Goal: Find contact information: Find contact information

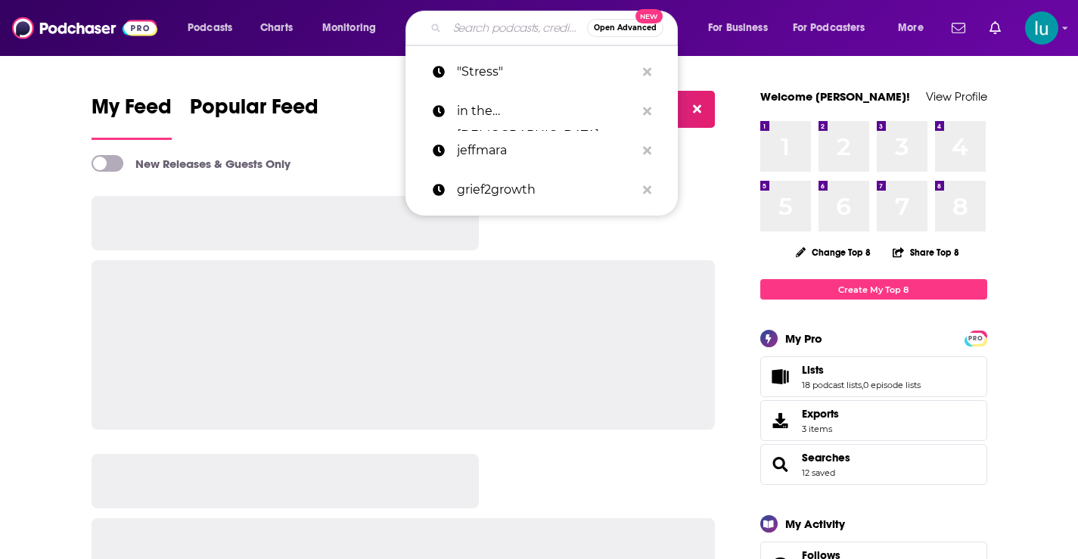
click at [461, 26] on input "Search podcasts, credits, & more..." at bounding box center [517, 28] width 140 height 24
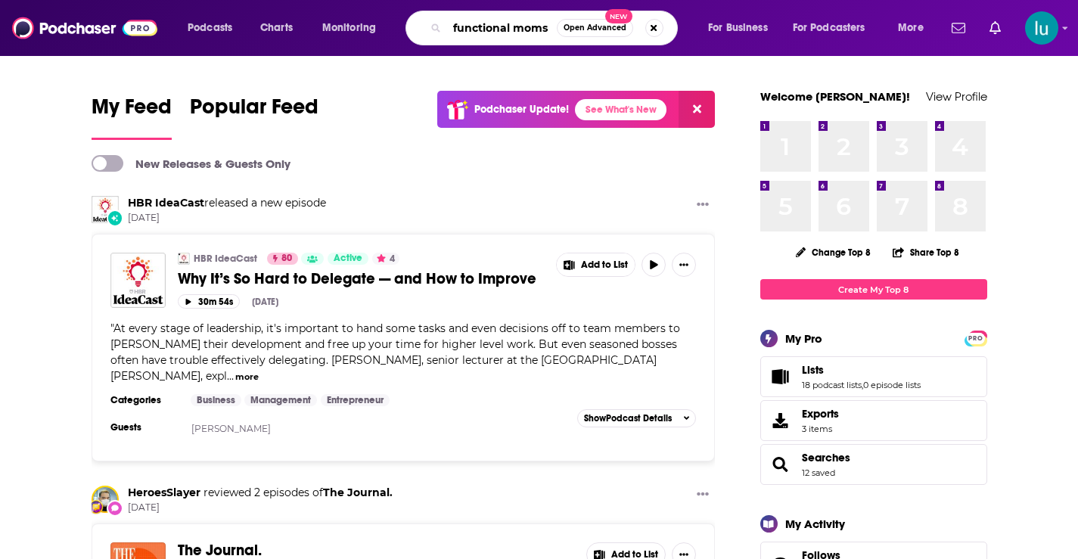
type input "functional moms"
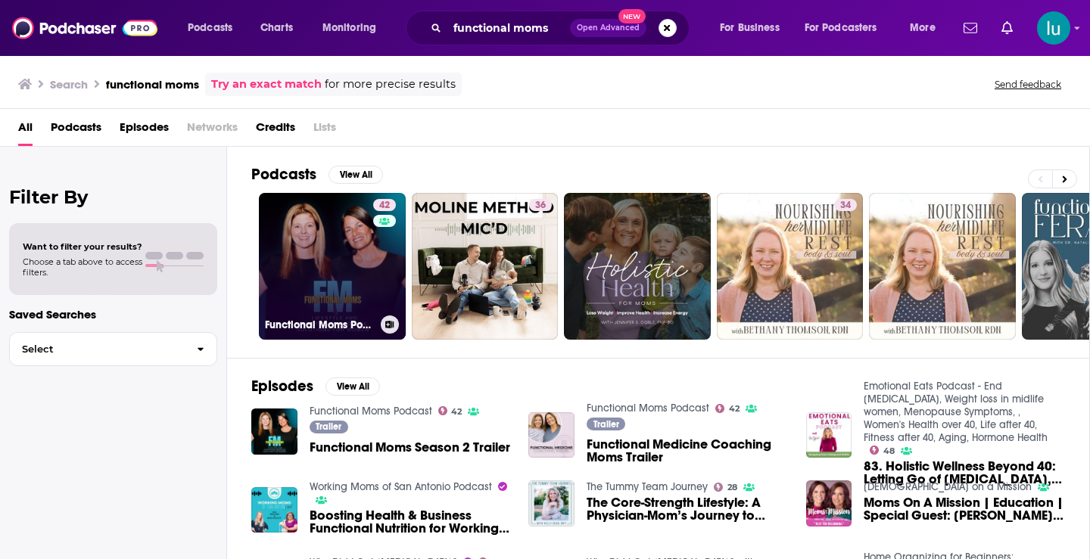
click at [341, 279] on link "42 Functional Moms Podcast" at bounding box center [332, 266] width 147 height 147
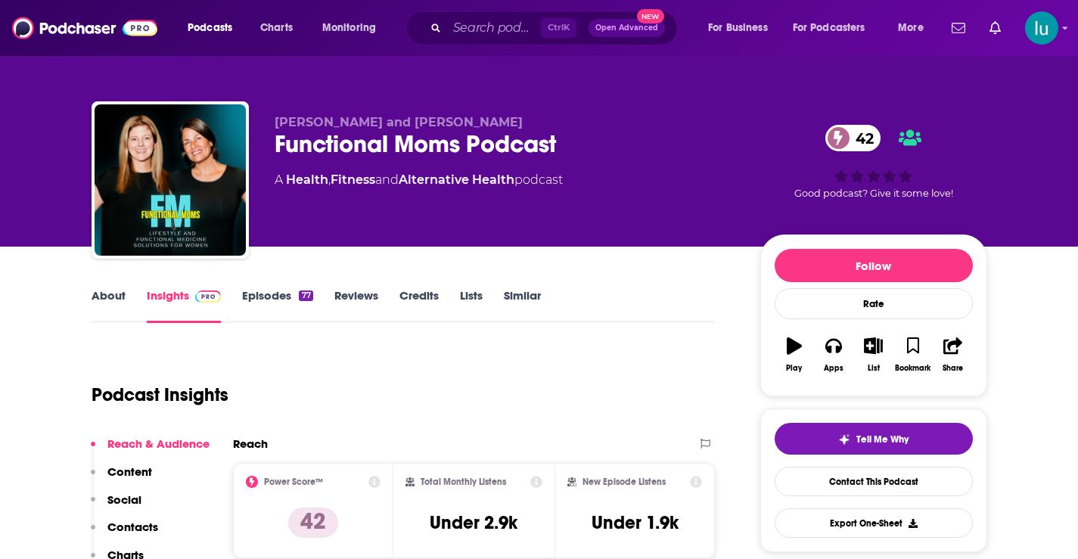
click at [103, 296] on link "About" at bounding box center [109, 305] width 34 height 35
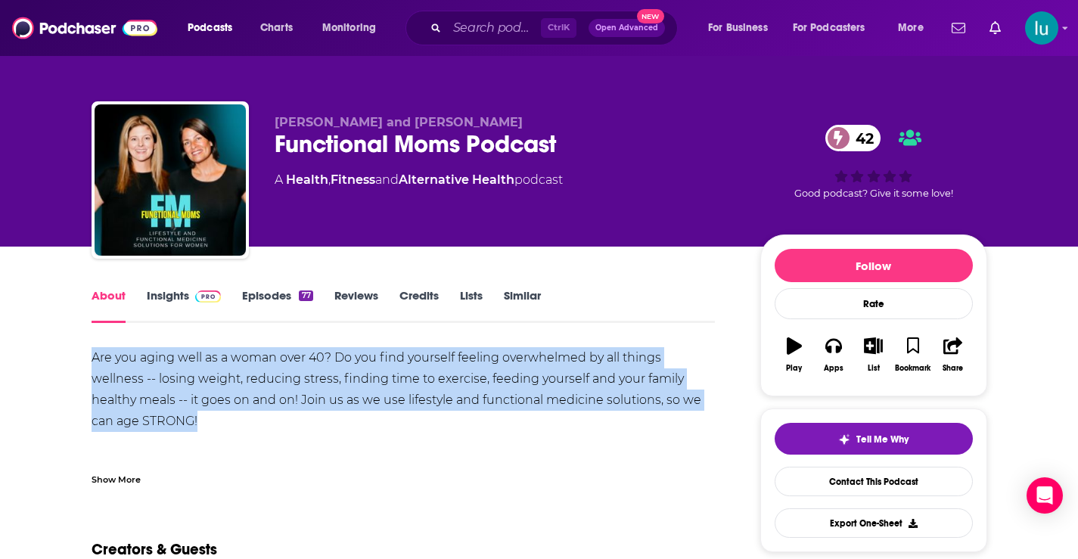
drag, startPoint x: 99, startPoint y: 342, endPoint x: 226, endPoint y: 419, distance: 148.7
copy div "Are you aging well as a woman over 40? Do you find yourself feeling overwhelmed…"
click at [204, 23] on span "Podcasts" at bounding box center [210, 27] width 45 height 21
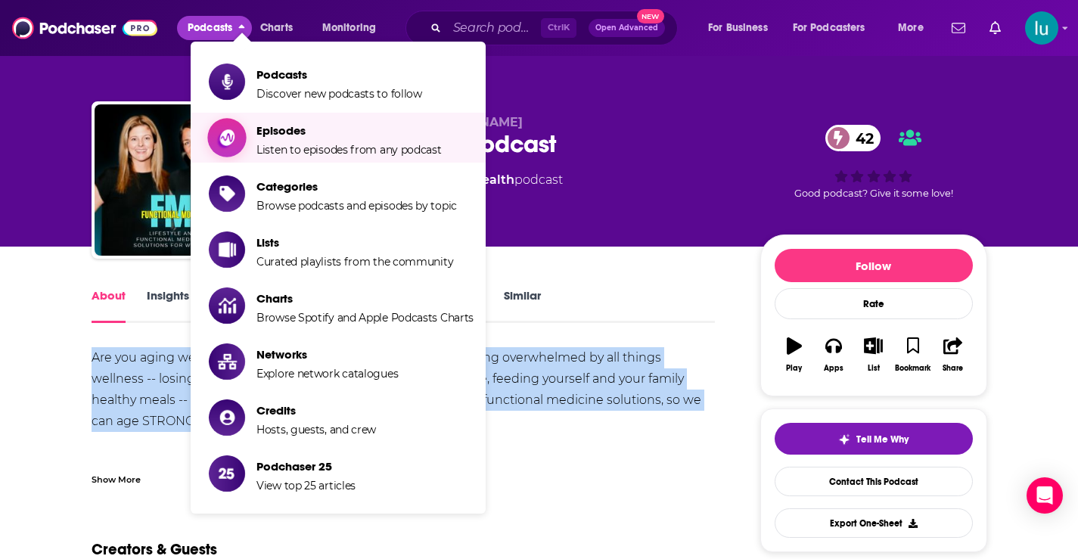
click at [285, 140] on span "Episodes Listen to episodes from any podcast" at bounding box center [349, 138] width 185 height 38
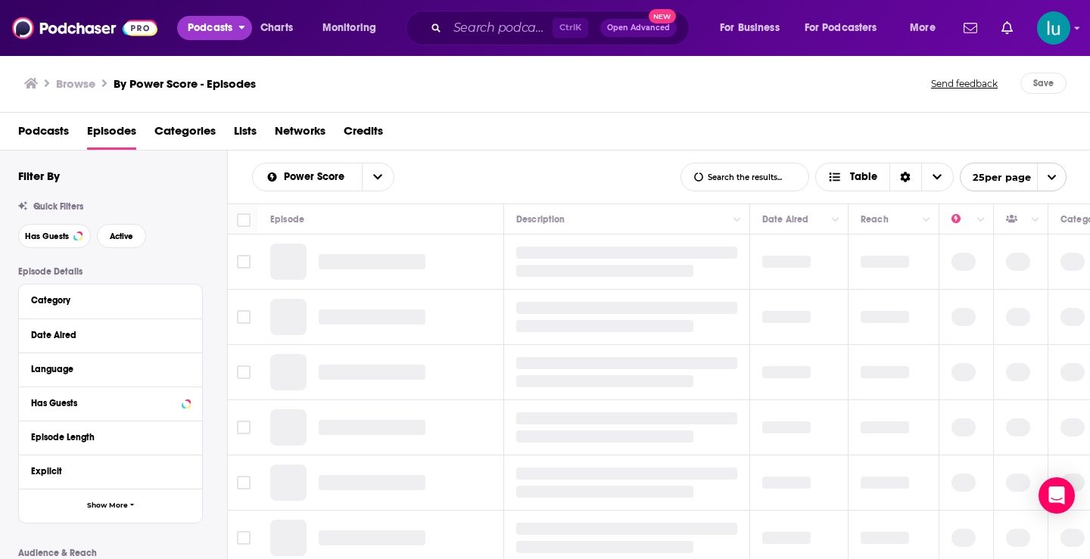
click at [211, 24] on span "Podcasts" at bounding box center [210, 27] width 45 height 21
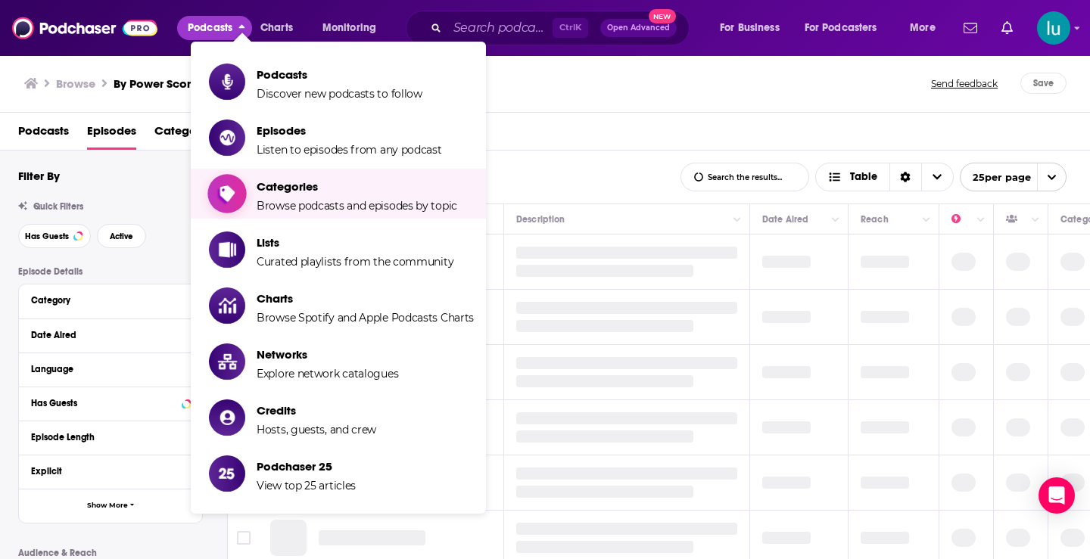
click at [294, 186] on span "Categories" at bounding box center [357, 186] width 201 height 14
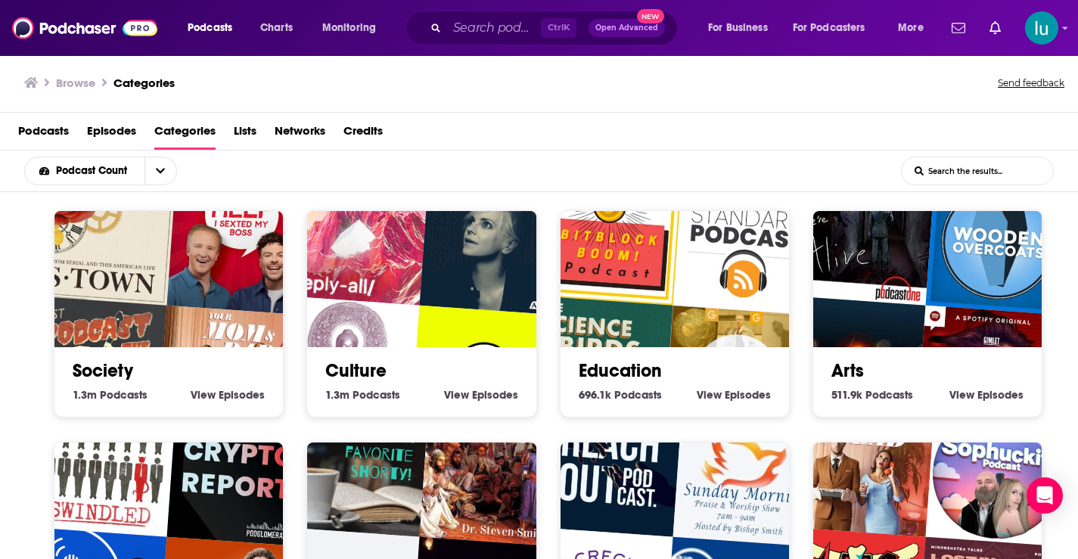
scroll to position [3, 0]
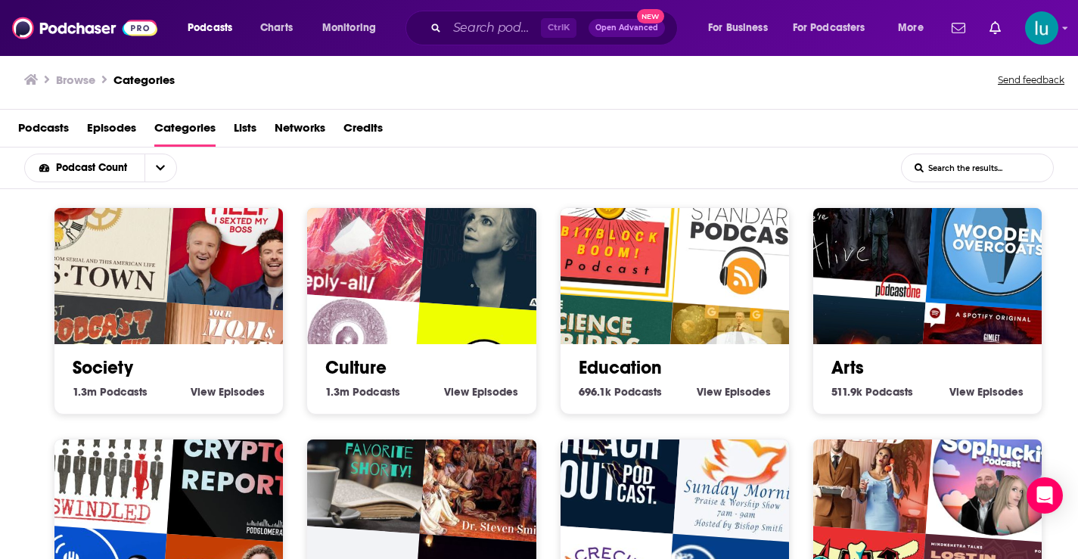
click at [60, 400] on div "Society 1.3m Society Podcasts View Society Episodes" at bounding box center [169, 310] width 230 height 207
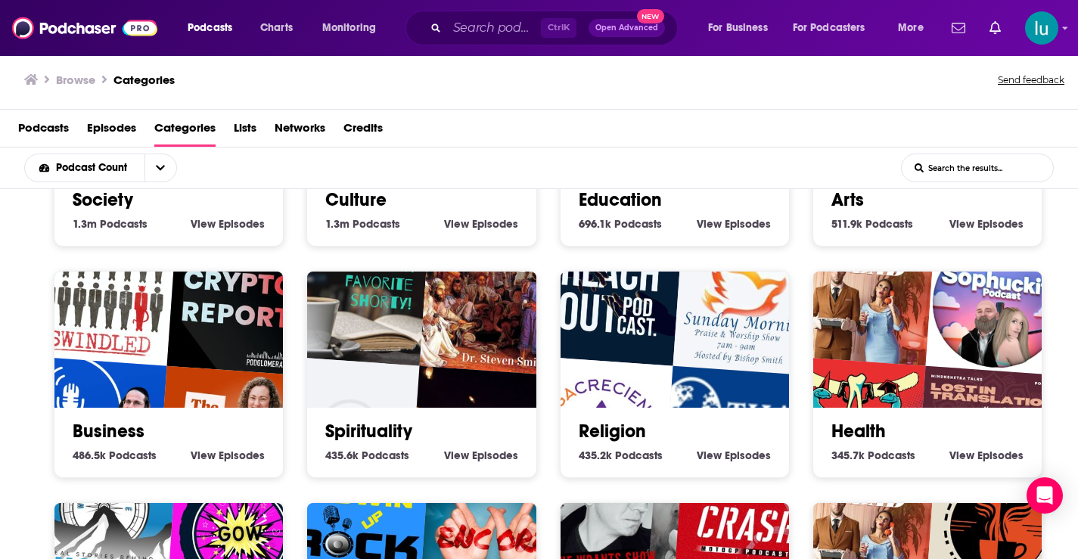
scroll to position [182, 0]
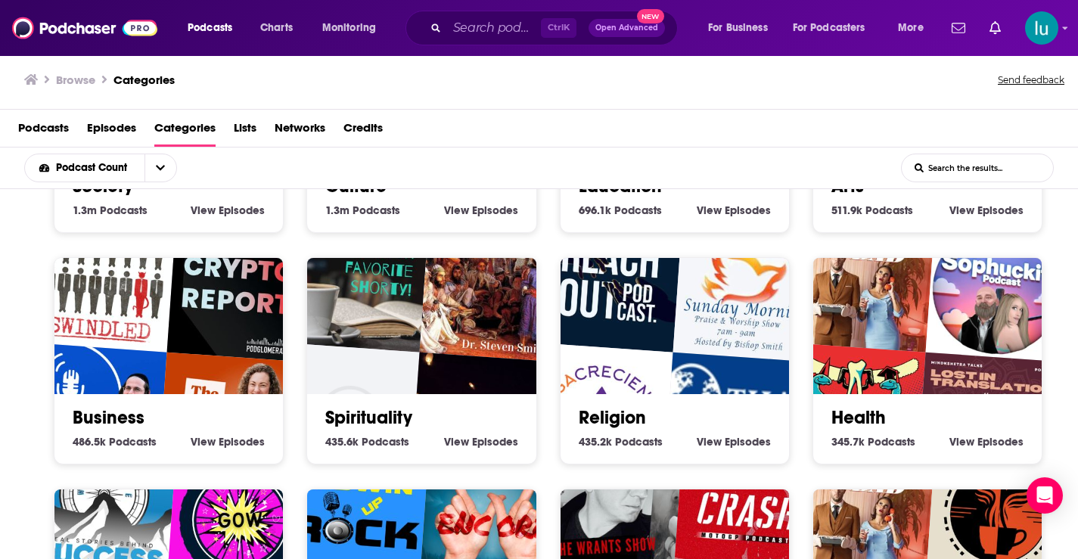
click at [914, 330] on img "Your Mom & Dad" at bounding box center [862, 280] width 147 height 147
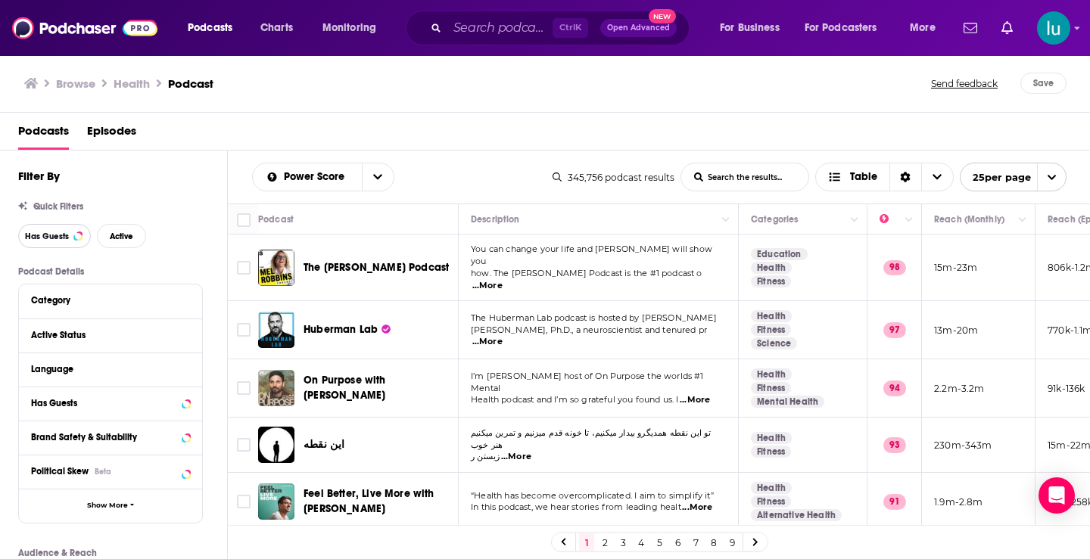
click at [70, 235] on button "Has Guests" at bounding box center [54, 236] width 73 height 24
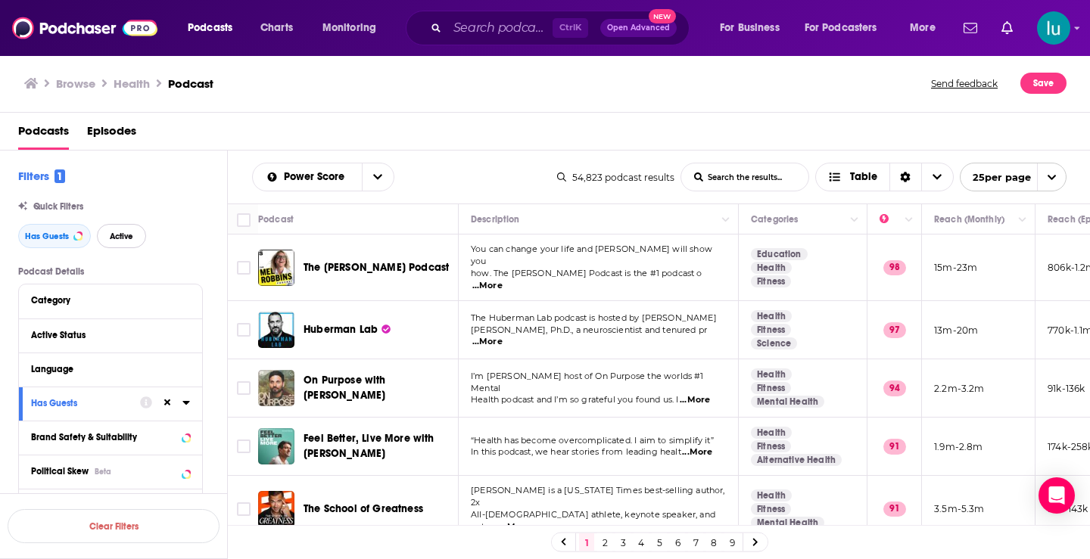
click at [124, 235] on span "Active" at bounding box center [121, 236] width 23 height 8
click at [712, 177] on input "List Search Input" at bounding box center [744, 176] width 127 height 27
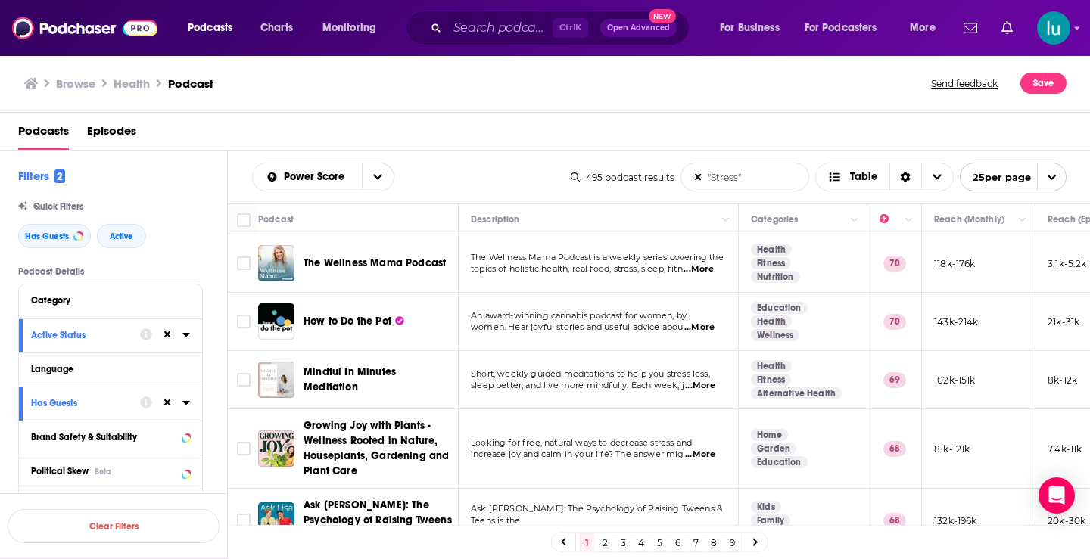
type input ""Stress""
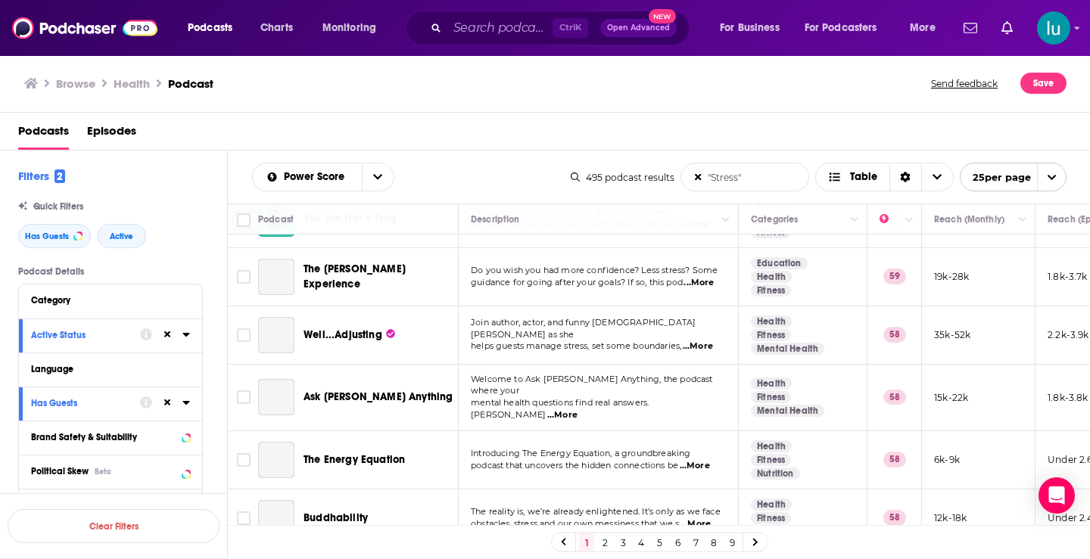
scroll to position [1304, 0]
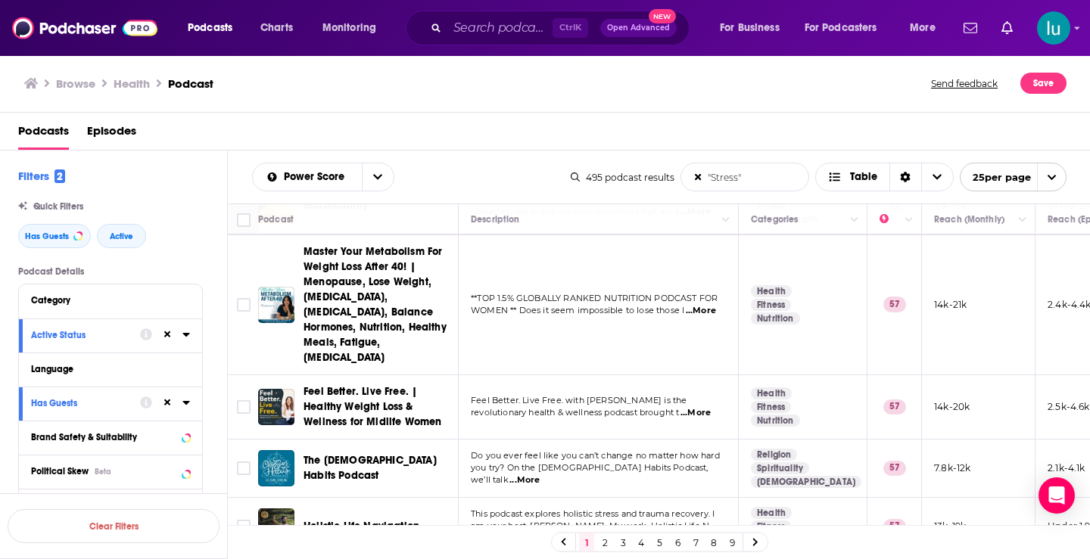
click at [755, 541] on icon at bounding box center [755, 543] width 5 height 8
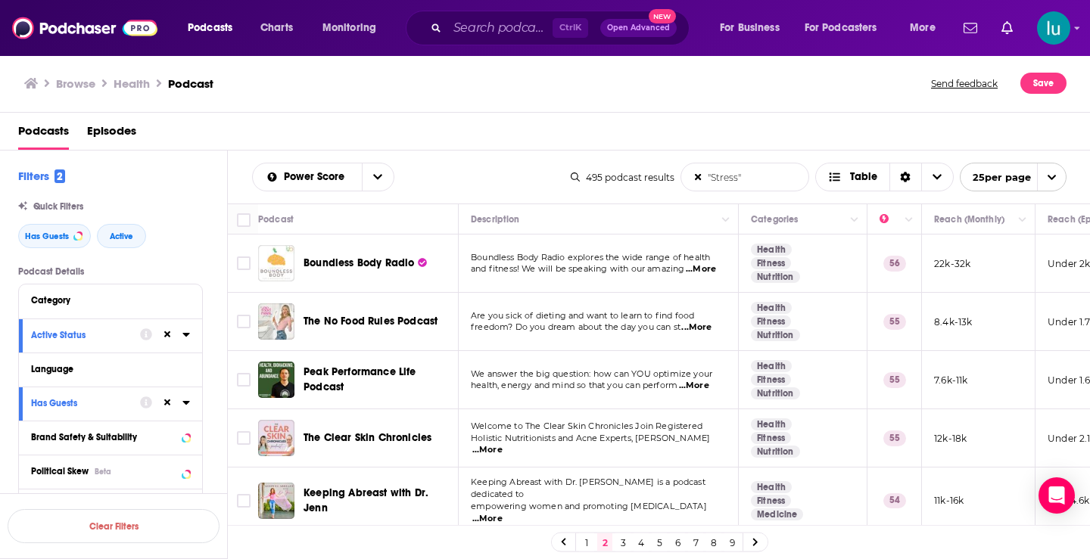
click at [755, 541] on icon at bounding box center [755, 543] width 5 height 8
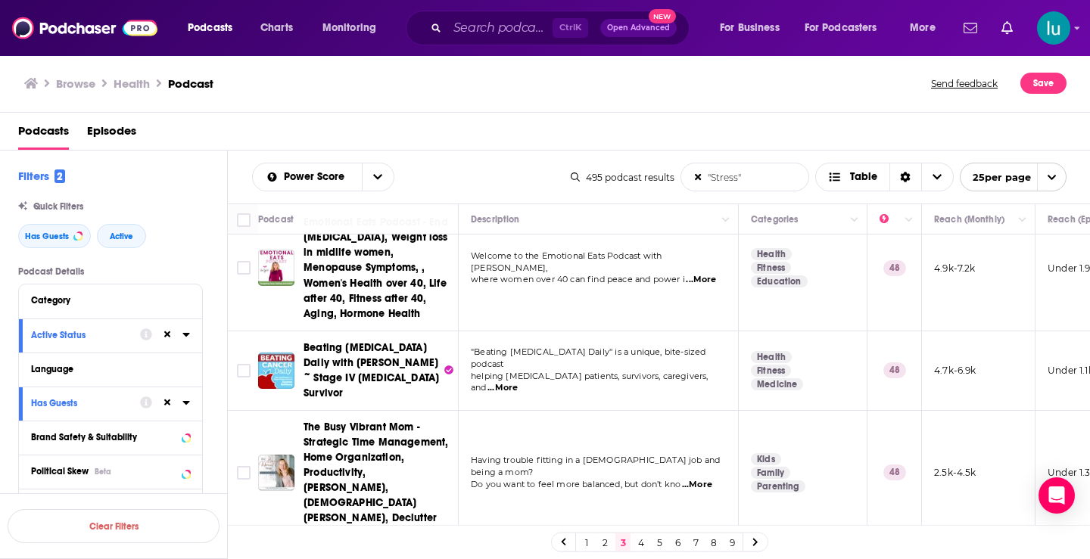
scroll to position [494, 0]
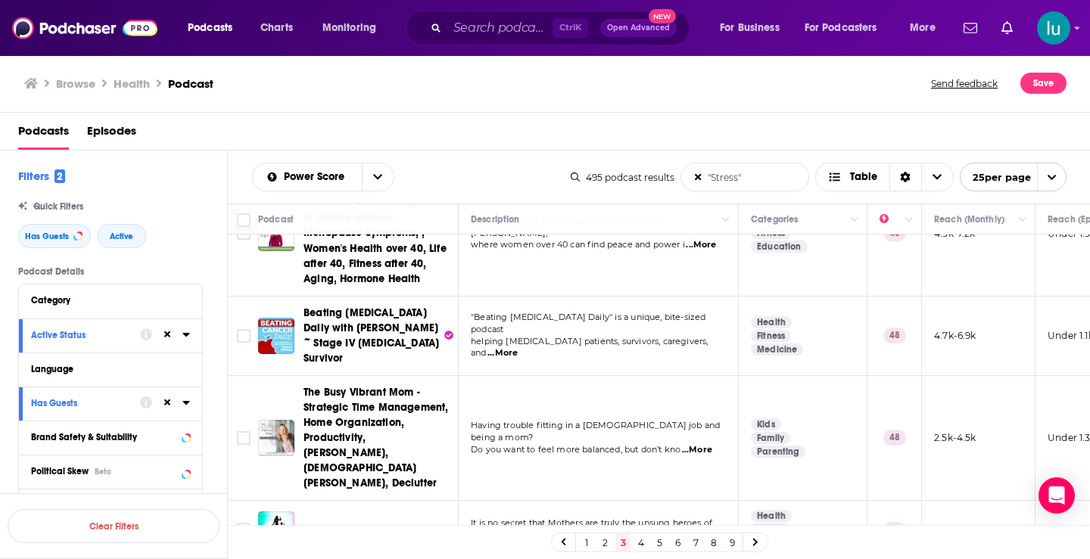
click at [518, 347] on span "...More" at bounding box center [502, 353] width 30 height 12
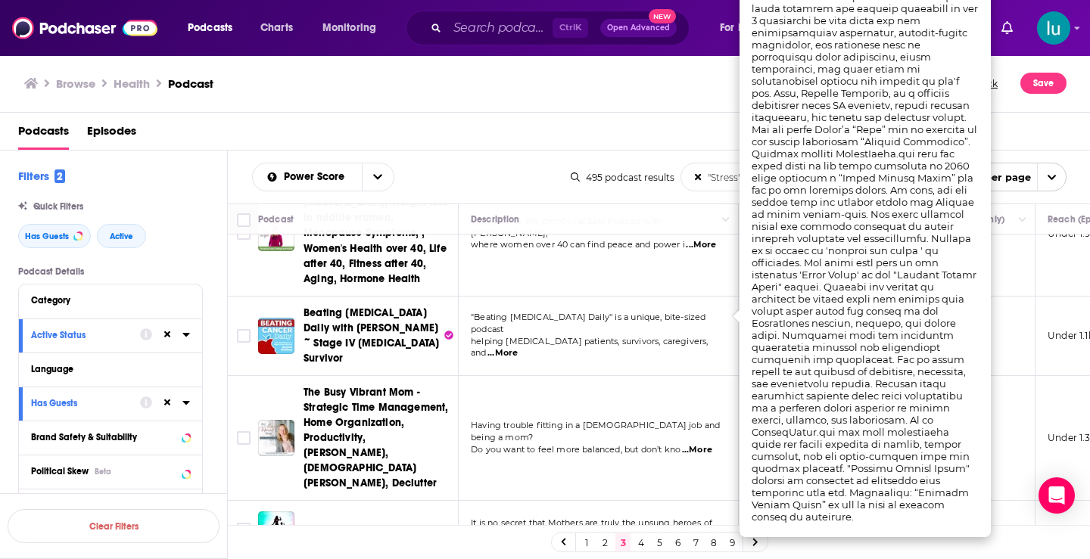
click at [1004, 317] on td "4.7k-6.9k" at bounding box center [979, 336] width 114 height 79
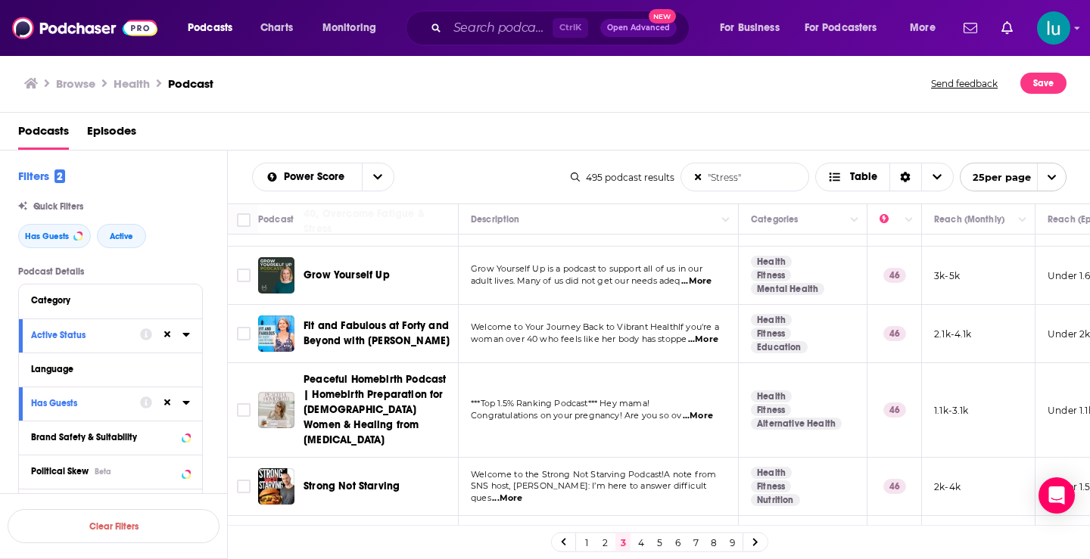
scroll to position [1589, 0]
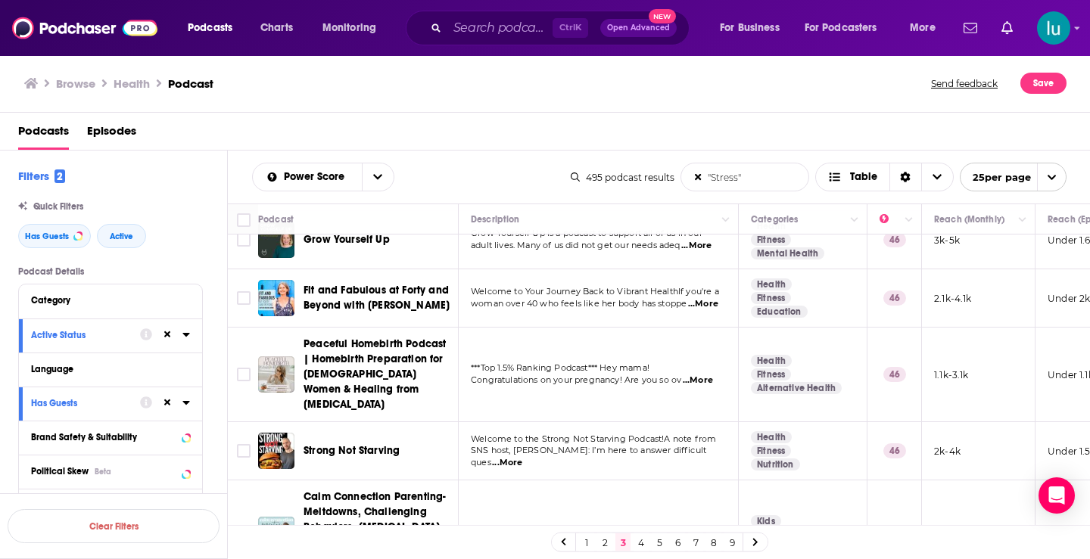
click at [755, 543] on icon at bounding box center [755, 542] width 6 height 9
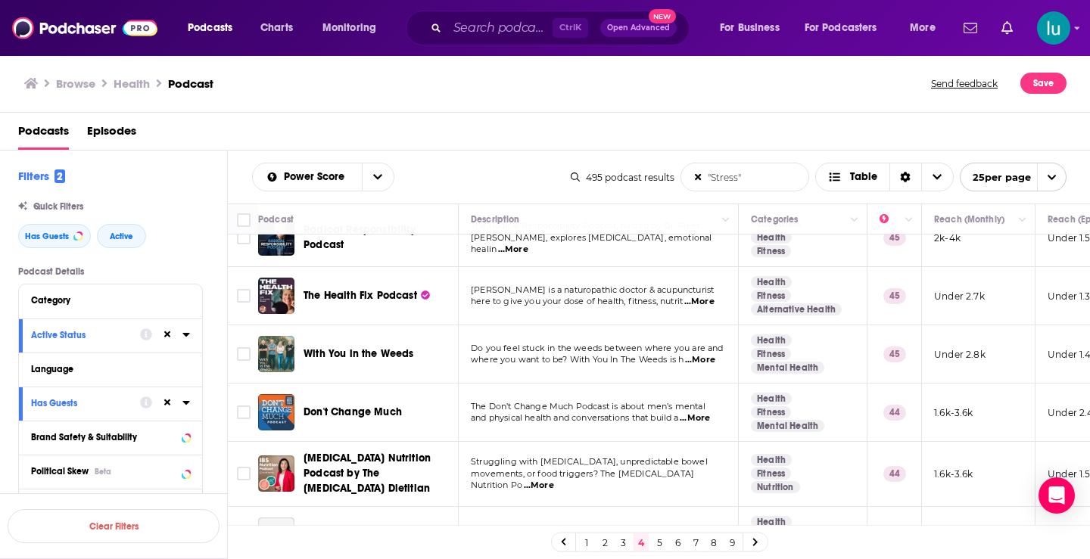
scroll to position [295, 0]
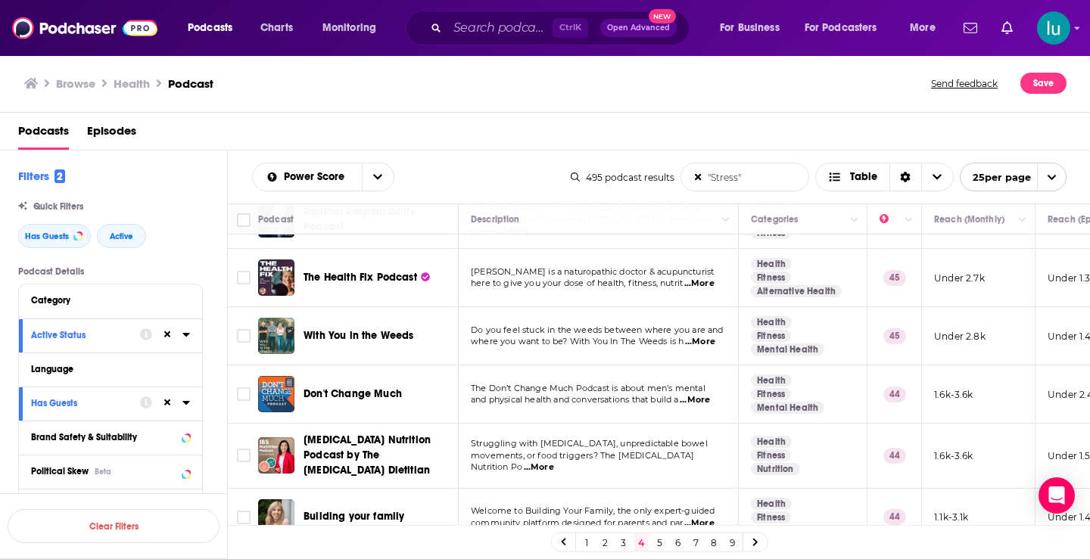
click at [697, 342] on span "...More" at bounding box center [700, 342] width 30 height 12
click at [705, 405] on span "...More" at bounding box center [695, 400] width 30 height 12
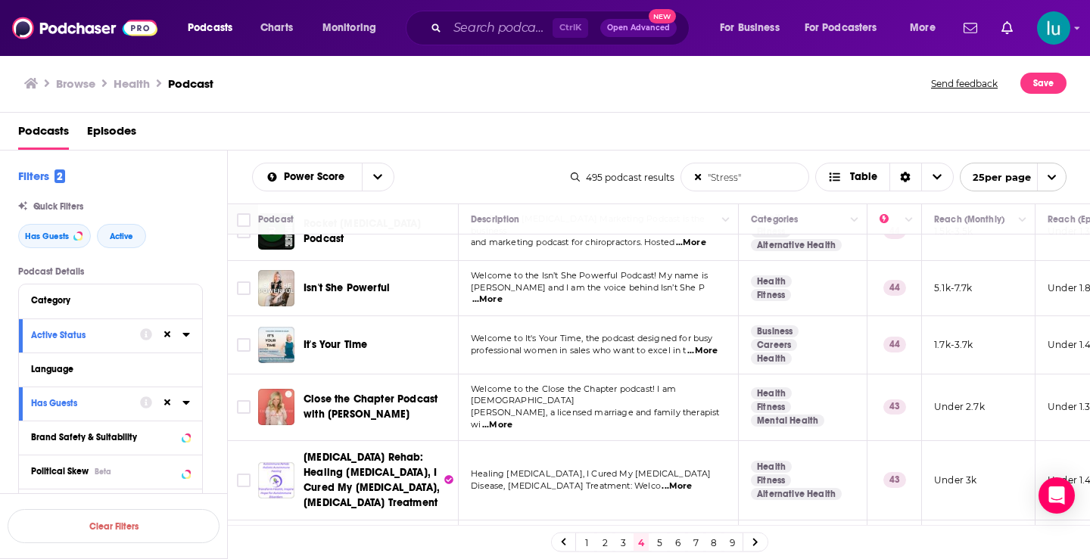
scroll to position [876, 0]
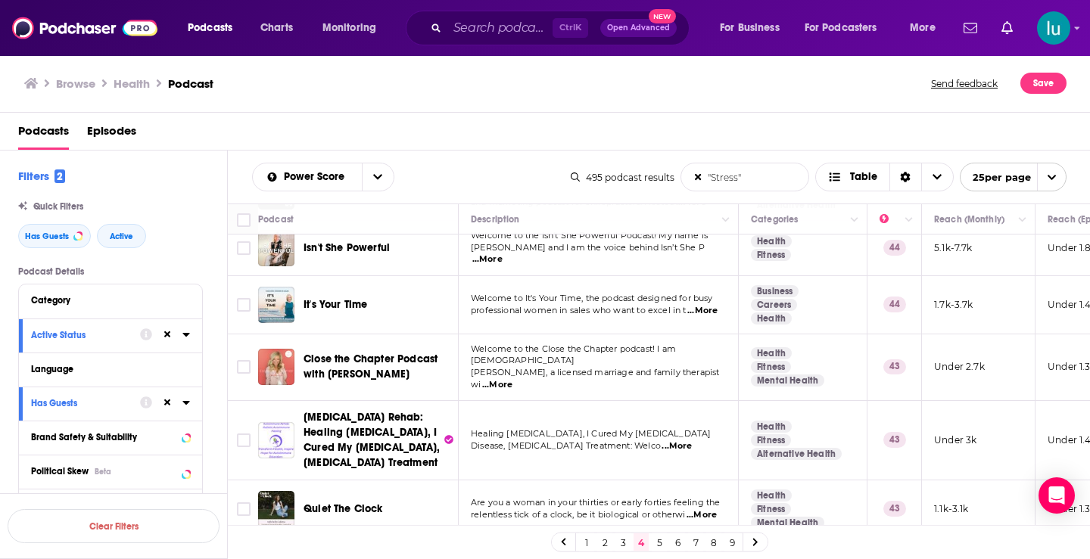
click at [512, 379] on span "...More" at bounding box center [497, 385] width 30 height 12
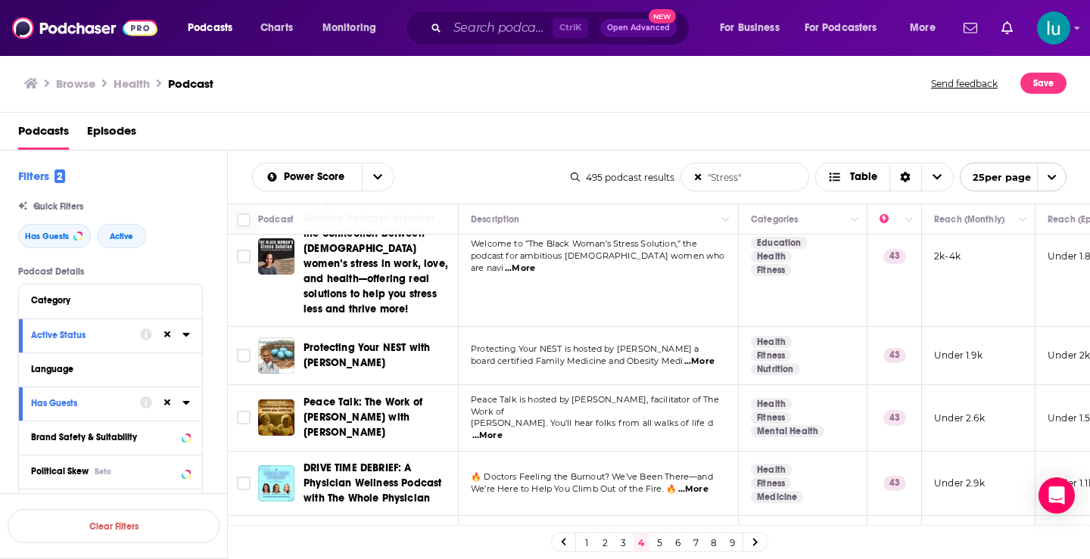
scroll to position [1371, 0]
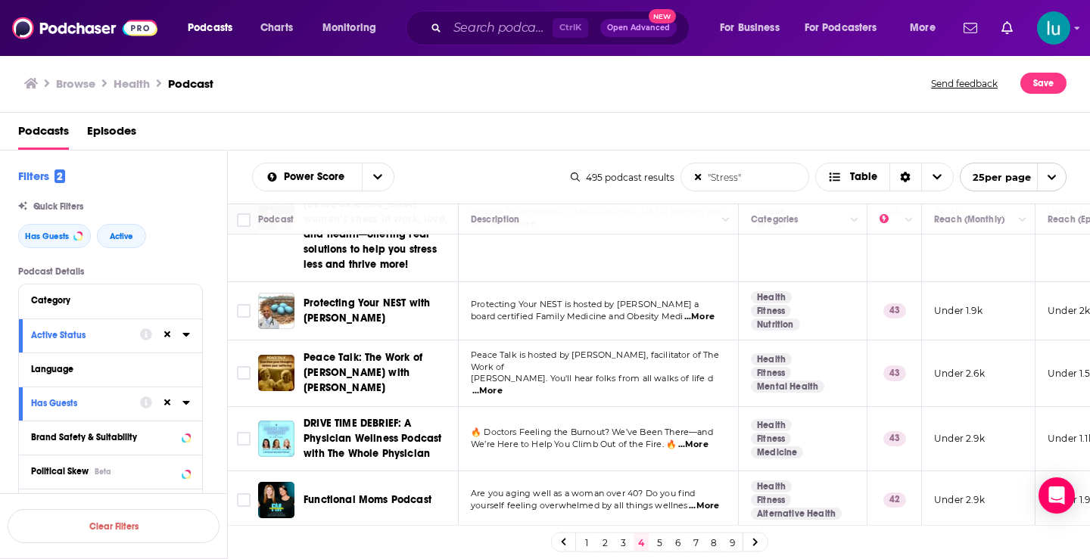
click at [758, 540] on icon at bounding box center [755, 542] width 6 height 9
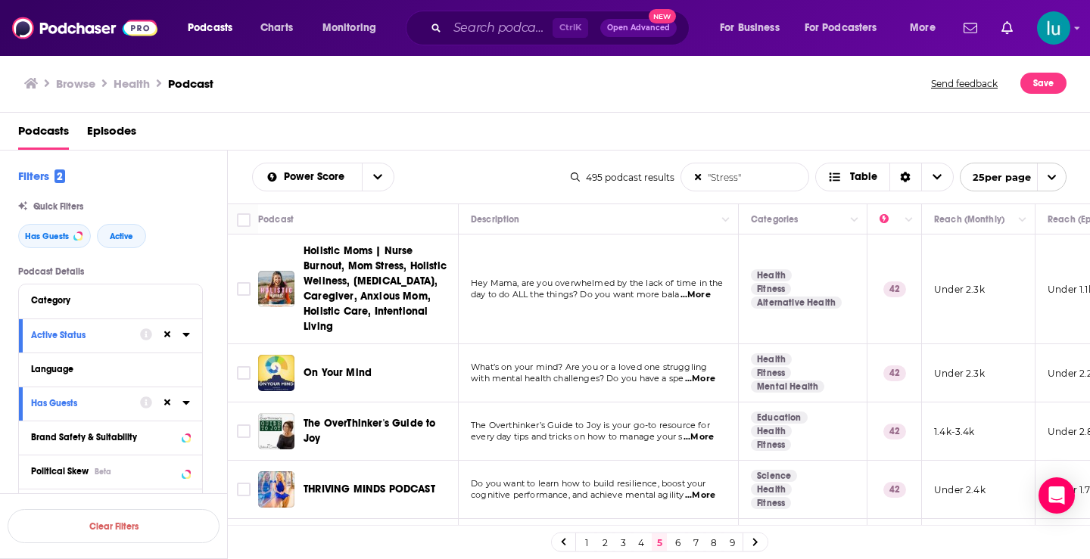
click at [709, 376] on span "...More" at bounding box center [700, 379] width 30 height 12
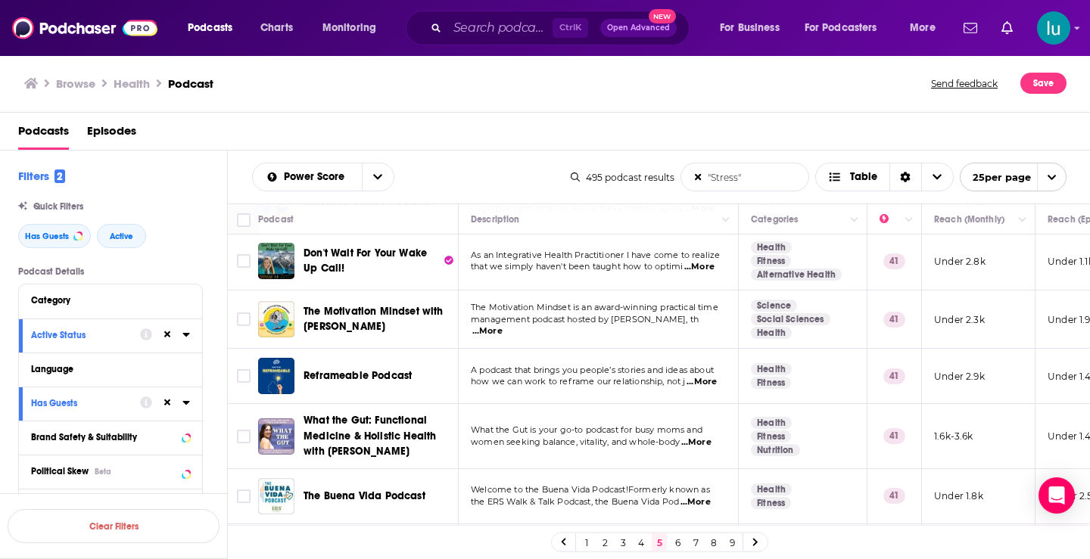
scroll to position [291, 0]
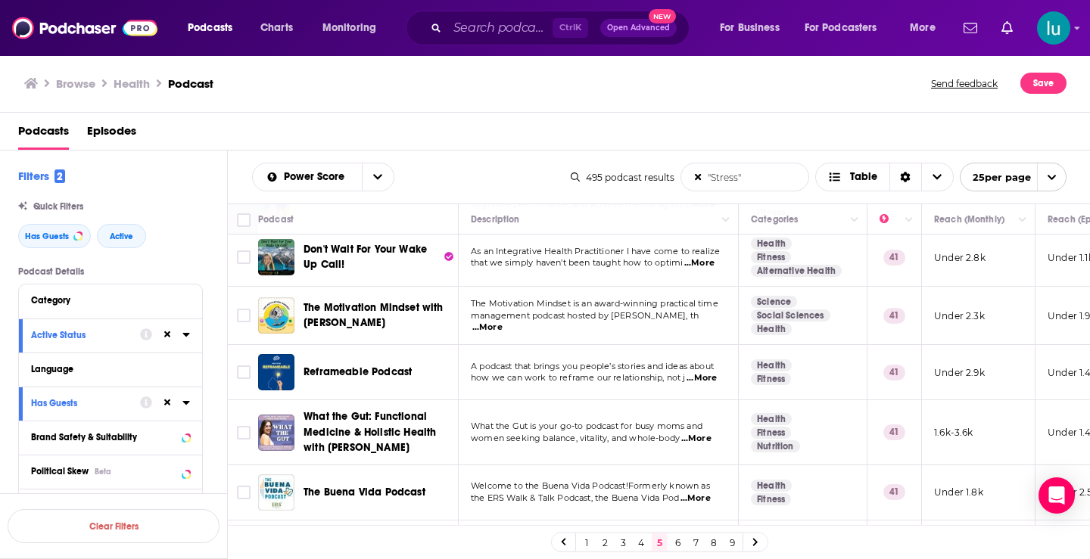
click at [503, 322] on span "...More" at bounding box center [487, 328] width 30 height 12
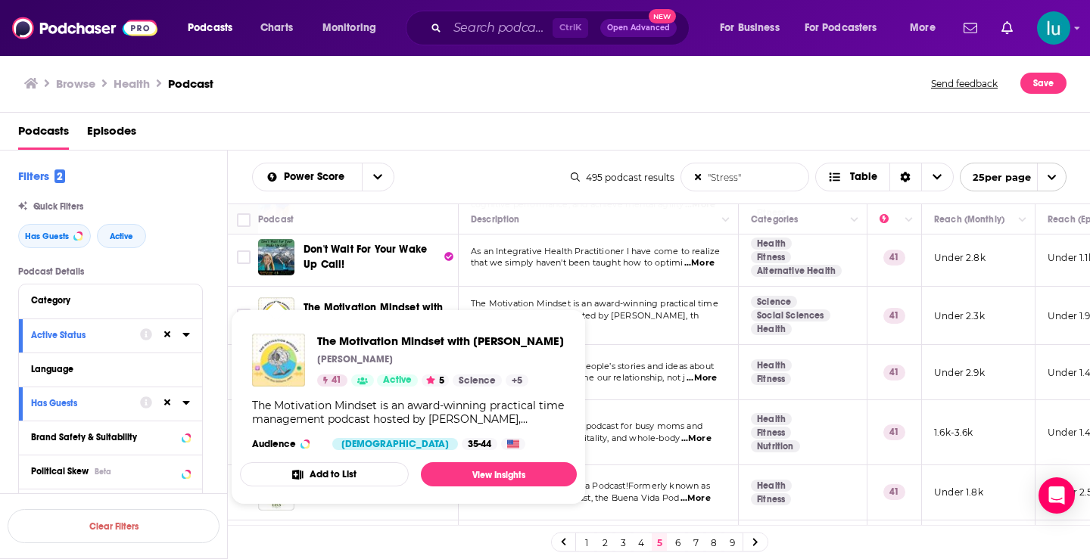
drag, startPoint x: 283, startPoint y: 311, endPoint x: 267, endPoint y: 357, distance: 48.8
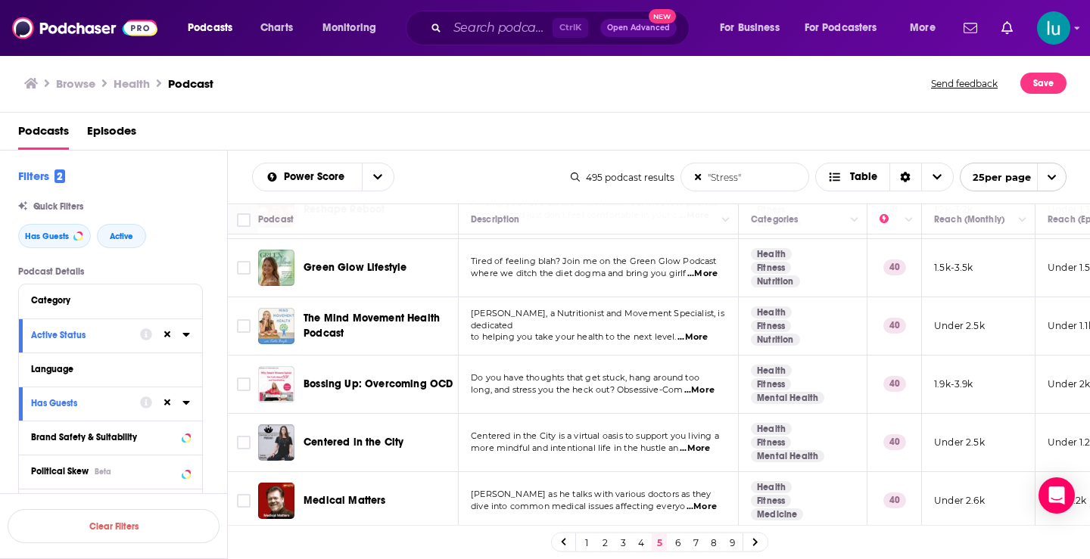
scroll to position [761, 0]
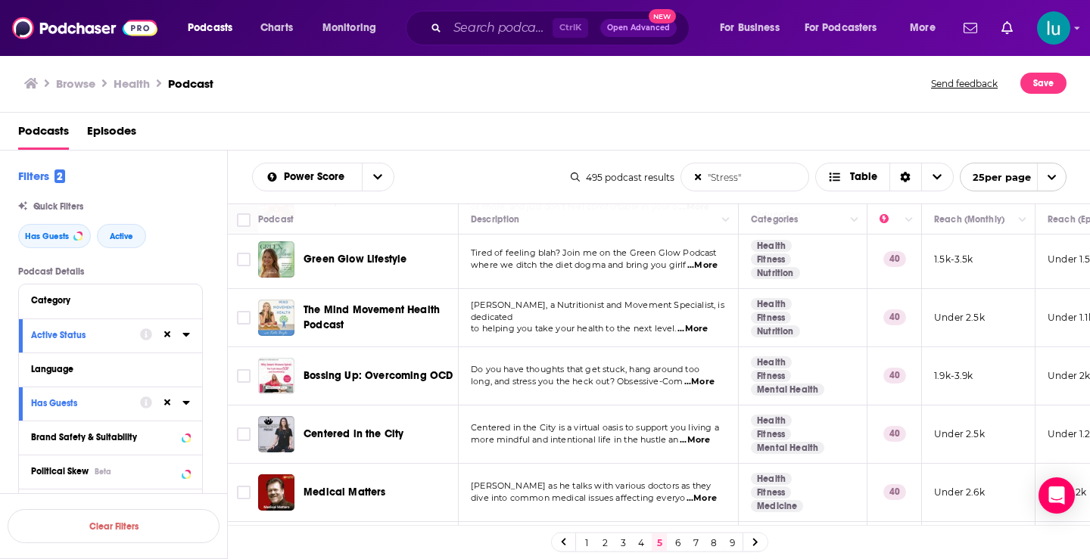
click at [702, 437] on span "...More" at bounding box center [695, 440] width 30 height 12
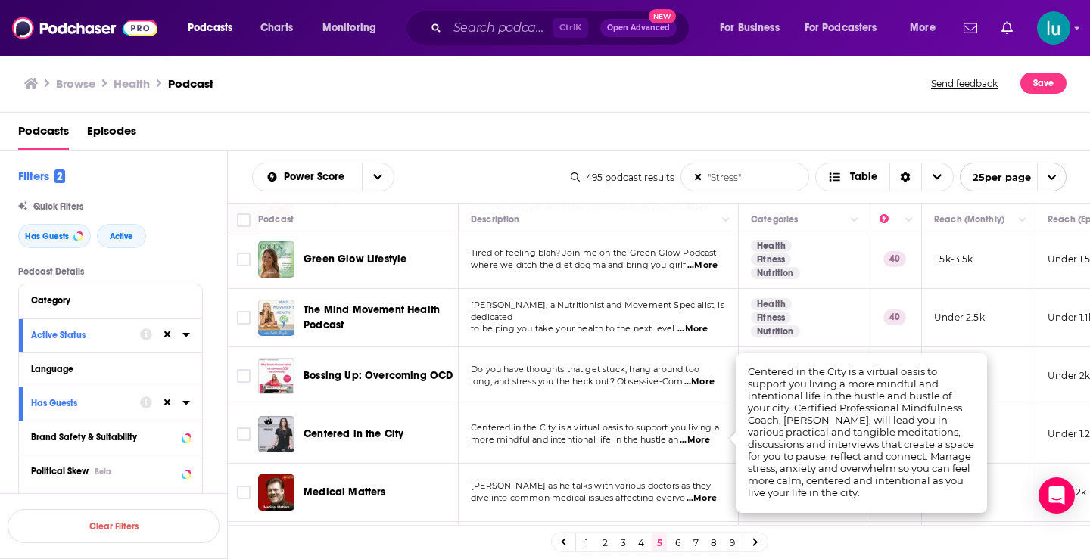
click at [705, 381] on span "...More" at bounding box center [699, 382] width 30 height 12
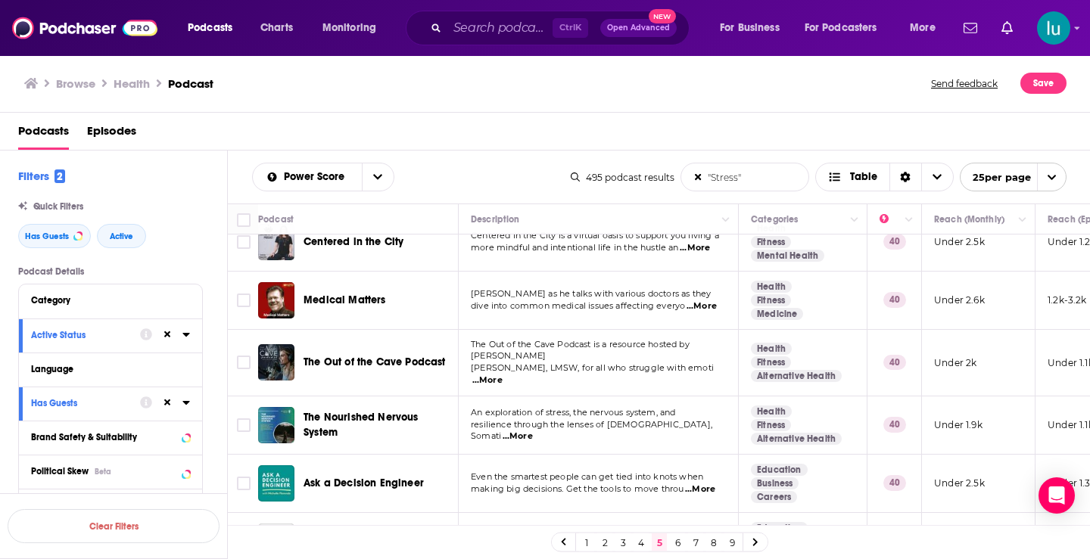
scroll to position [970, 0]
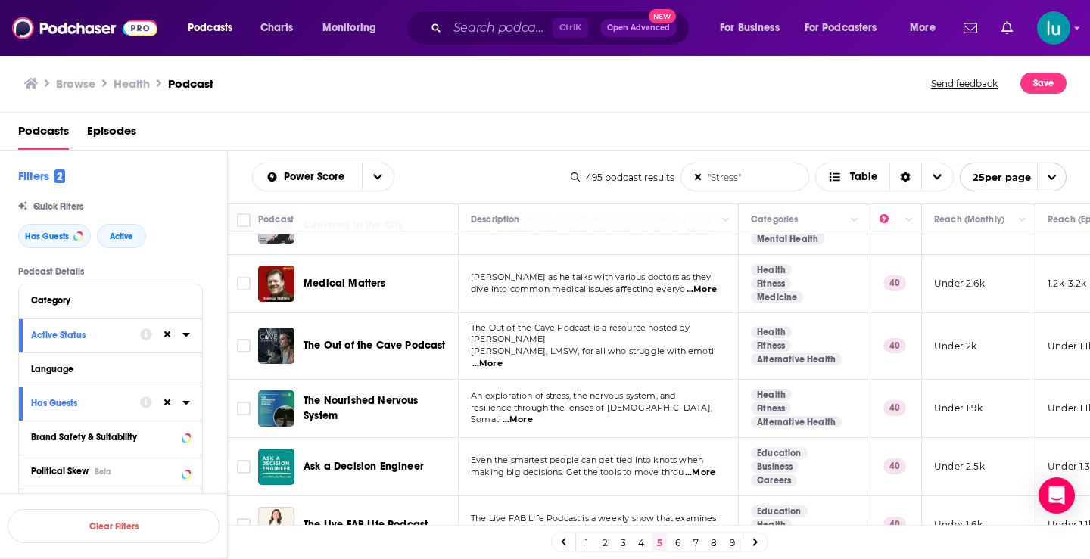
click at [503, 358] on span "...More" at bounding box center [487, 364] width 30 height 12
click at [708, 467] on span "...More" at bounding box center [700, 473] width 30 height 12
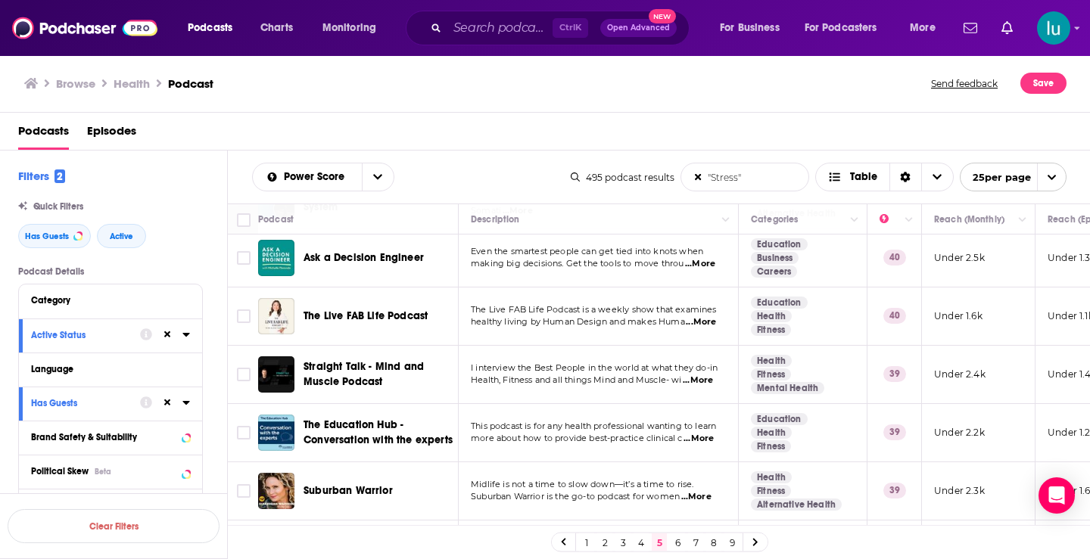
scroll to position [1187, 0]
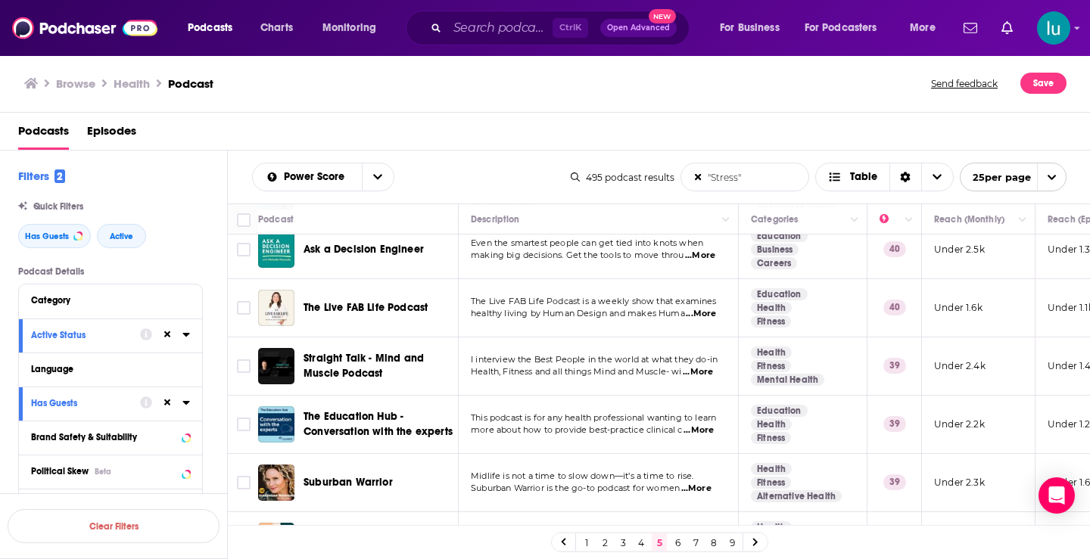
click at [702, 366] on span "...More" at bounding box center [698, 372] width 30 height 12
click at [710, 483] on span "...More" at bounding box center [696, 489] width 30 height 12
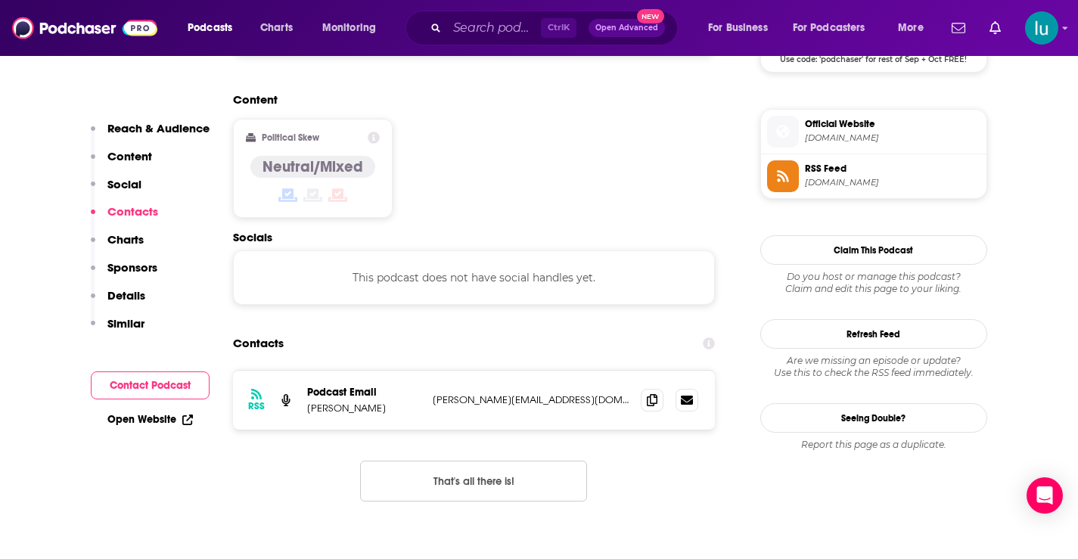
scroll to position [1203, 0]
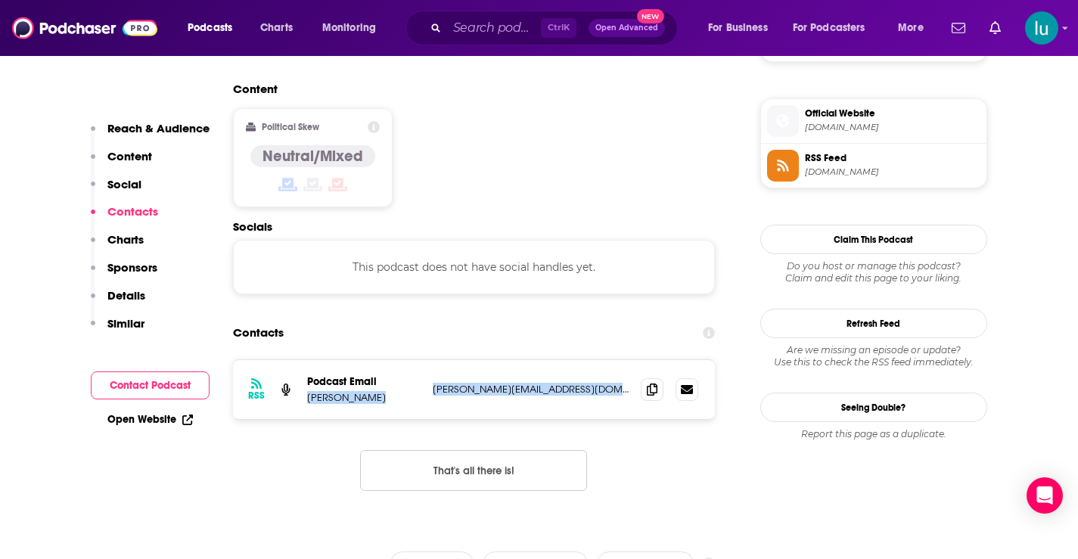
drag, startPoint x: 425, startPoint y: 308, endPoint x: 633, endPoint y: 314, distance: 208.2
click at [633, 360] on div "RSS Podcast Email Kristen D. Boice kristen@pathwaystohealingcounseling.com kris…" at bounding box center [474, 389] width 483 height 59
copy div "Kristen D. Boice kristen@pathwaystohealingcounseling.com"
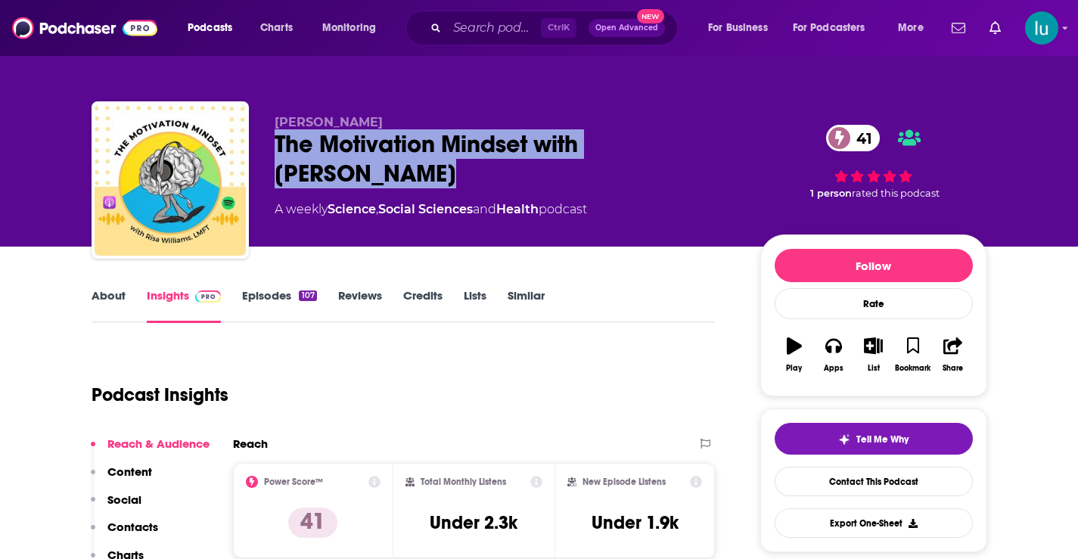
drag, startPoint x: 278, startPoint y: 139, endPoint x: 381, endPoint y: 181, distance: 112.0
click at [381, 181] on div "The Motivation Mindset with Risa Williams 41" at bounding box center [506, 158] width 462 height 59
copy h2 "The Motivation Mindset with Risa Williams"
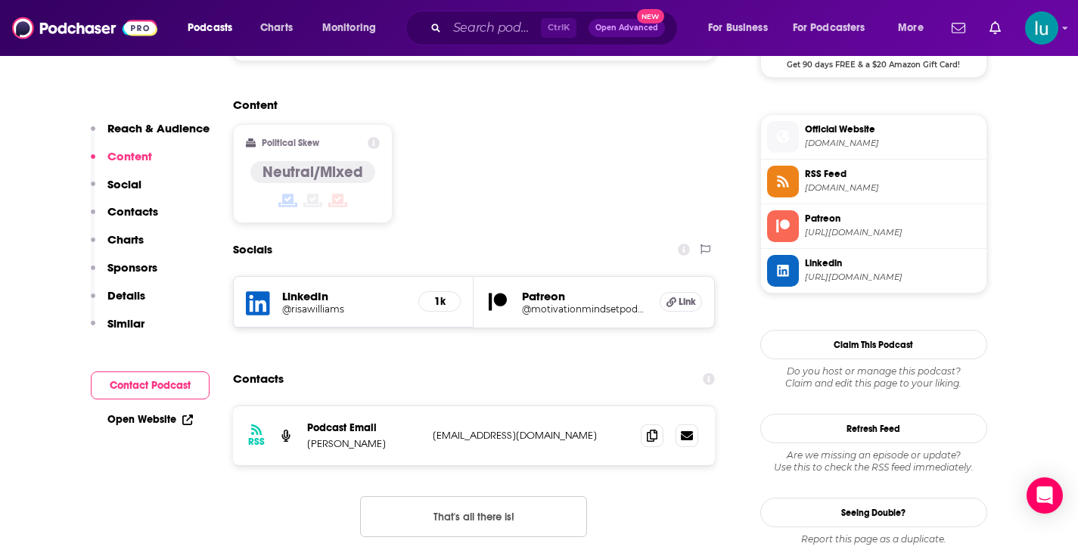
scroll to position [1210, 0]
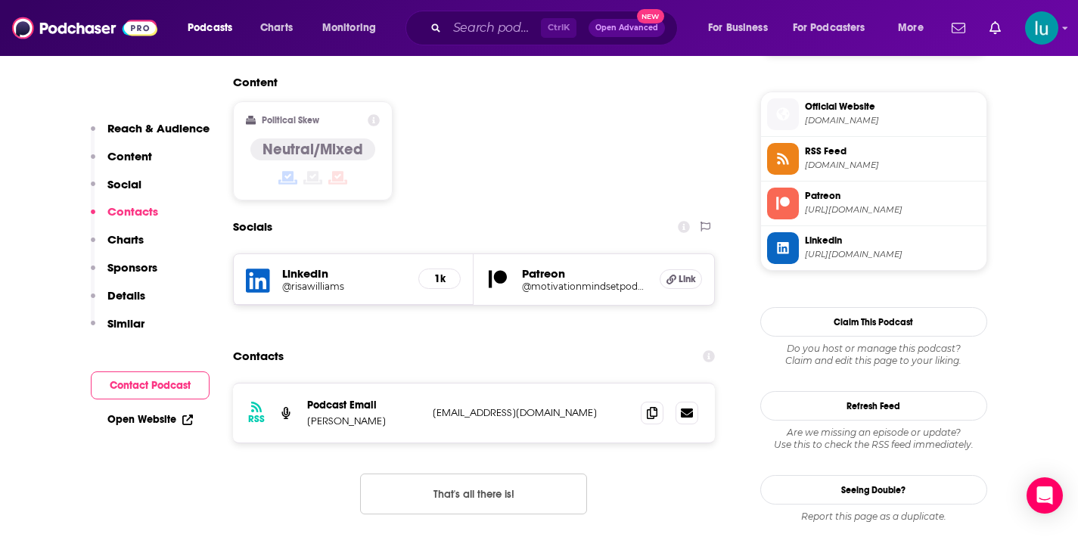
drag, startPoint x: 584, startPoint y: 320, endPoint x: 430, endPoint y: 327, distance: 153.8
click at [430, 384] on div "RSS Podcast Email Risa Williams risawilliamstherapy@gmail.com risawilliamsthera…" at bounding box center [474, 413] width 483 height 59
copy p "risawilliamstherapy@gmail.com"
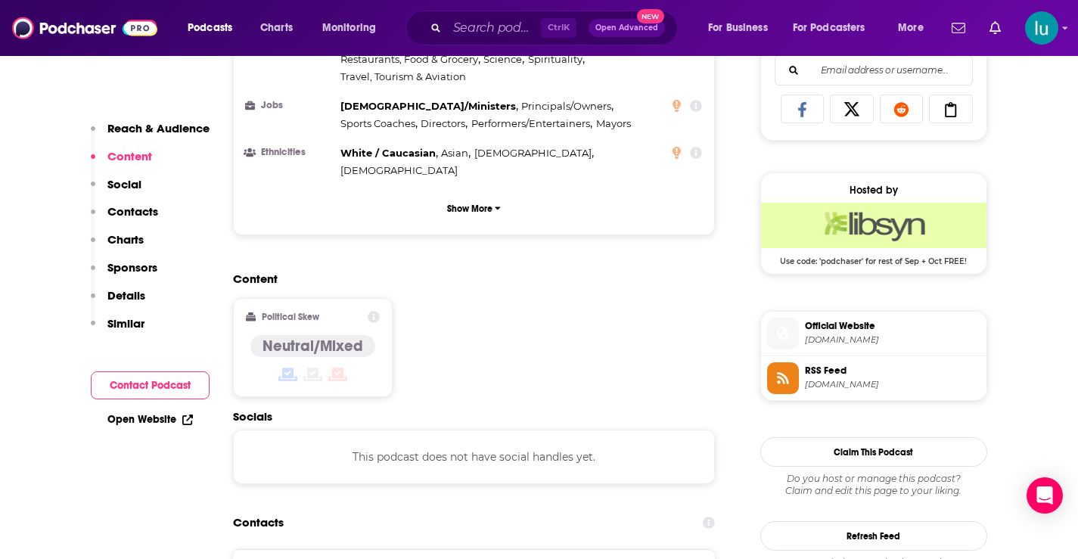
scroll to position [1024, 0]
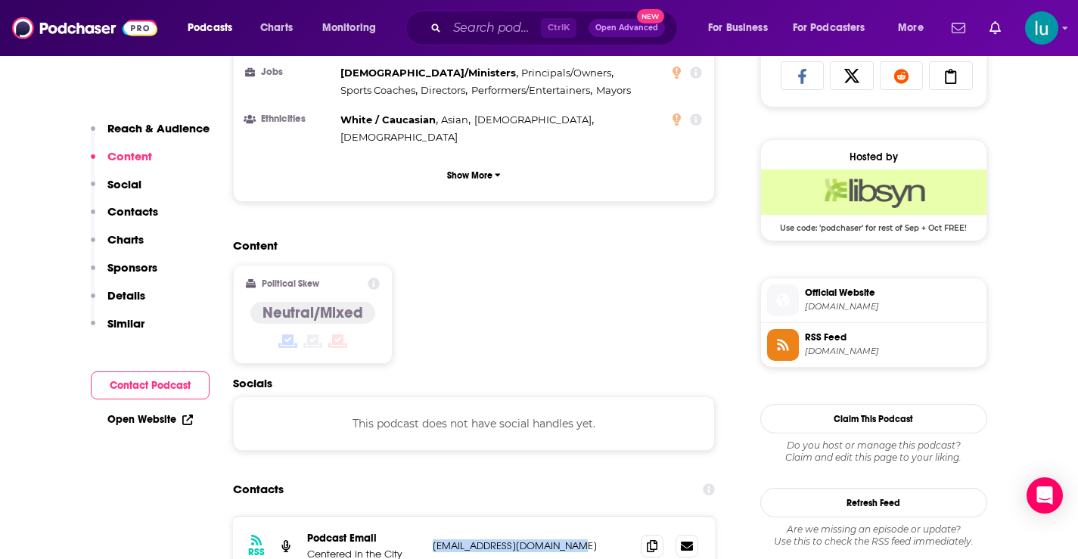
drag, startPoint x: 434, startPoint y: 474, endPoint x: 571, endPoint y: 467, distance: 137.2
click at [571, 517] on div "RSS Podcast Email Centered in the City [EMAIL_ADDRESS][DOMAIN_NAME] [EMAIL_ADDR…" at bounding box center [474, 546] width 483 height 59
copy p "[EMAIL_ADDRESS][DOMAIN_NAME]"
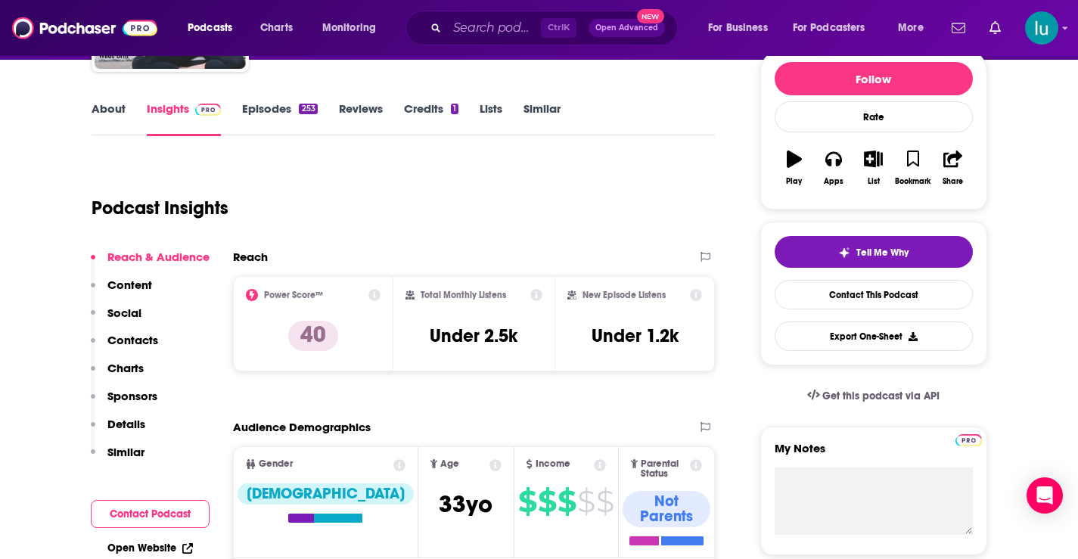
scroll to position [0, 0]
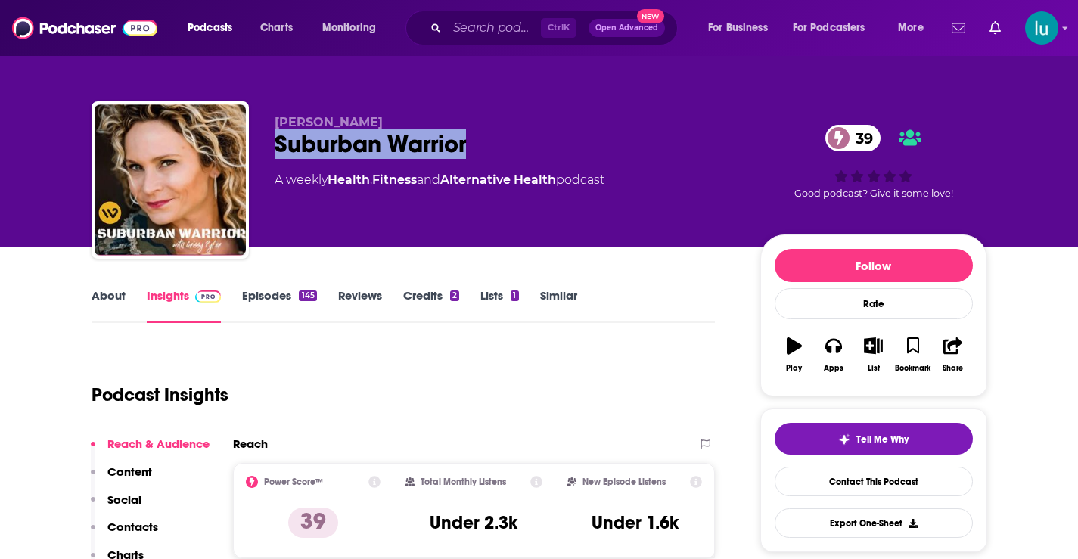
drag, startPoint x: 468, startPoint y: 145, endPoint x: 272, endPoint y: 147, distance: 195.3
click at [268, 146] on div "Crissy Pyfer Suburban Warrior 39 A weekly Health , Fitness and Alternative Heal…" at bounding box center [540, 182] width 896 height 163
copy h2 "Suburban Warrior"
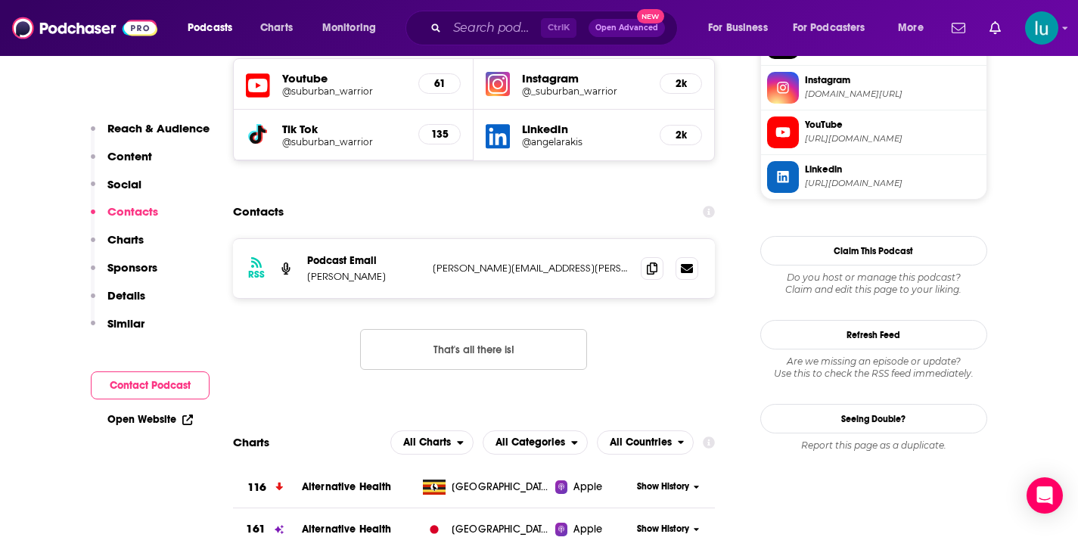
scroll to position [1382, 0]
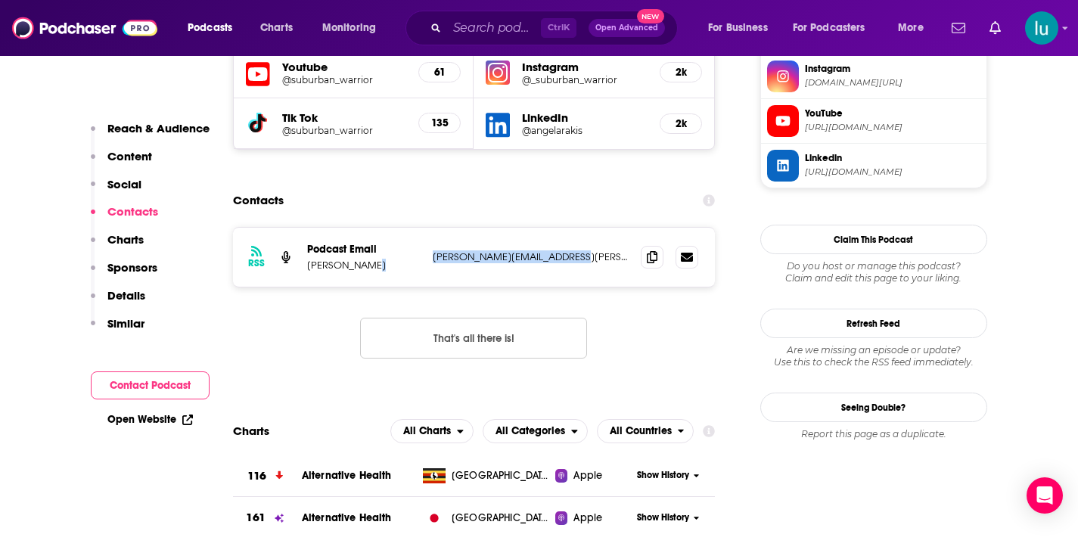
drag, startPoint x: 570, startPoint y: 194, endPoint x: 454, endPoint y: 208, distance: 116.7
click at [0, 0] on div "Podcast Email Crissy Pyfer christine.pyfer@comcast.net christine.pyfer@comcast.…" at bounding box center [0, 0] width 0 height 0
copy div "christine.pyfer@comcast.net"
